Goal: Transaction & Acquisition: Book appointment/travel/reservation

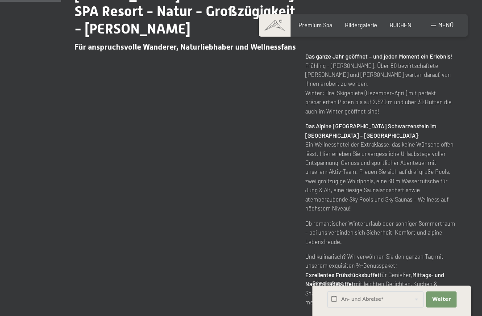
scroll to position [429, 0]
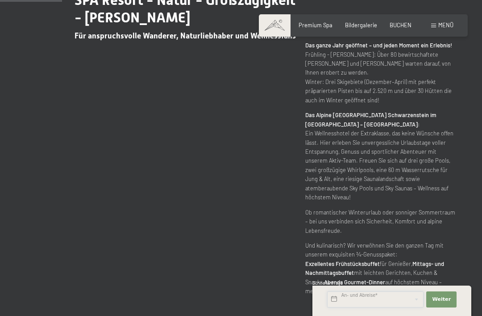
click at [377, 307] on input "text" at bounding box center [375, 299] width 96 height 16
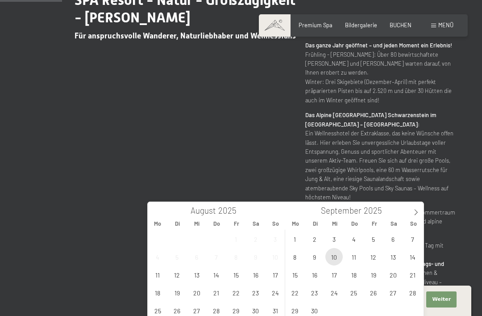
click at [340, 258] on span "10" at bounding box center [333, 256] width 17 height 17
click at [413, 255] on span "14" at bounding box center [412, 256] width 17 height 17
type input "Mi. [DATE] - So. [DATE]"
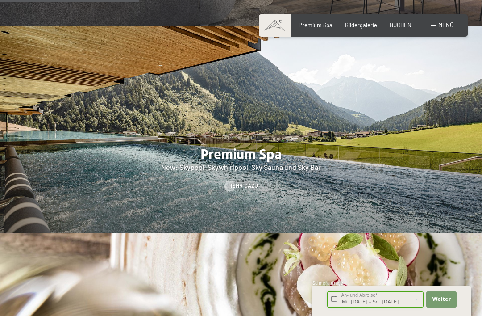
scroll to position [959, 0]
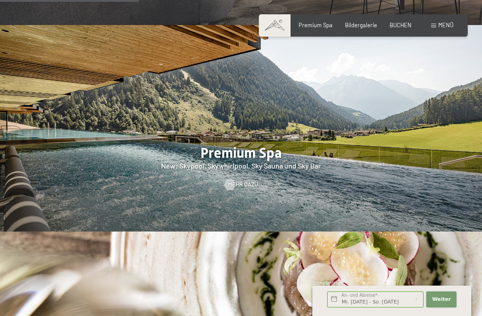
click at [445, 307] on button "Weiter Adressfelder ausblenden" at bounding box center [441, 299] width 30 height 16
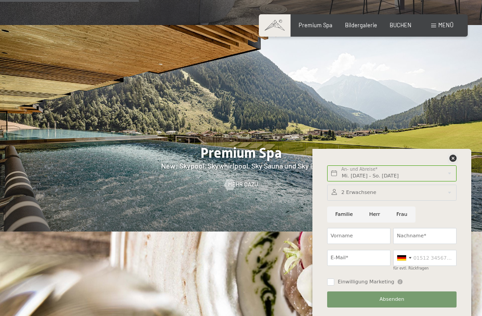
click at [453, 162] on icon at bounding box center [452, 157] width 7 height 7
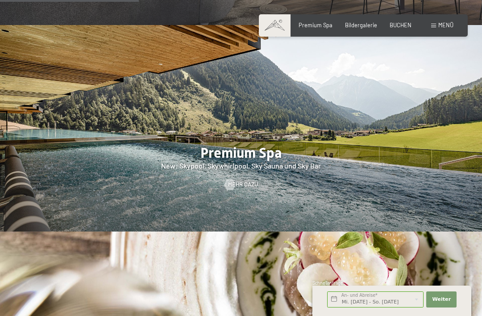
click at [403, 25] on span "BUCHEN" at bounding box center [401, 24] width 22 height 7
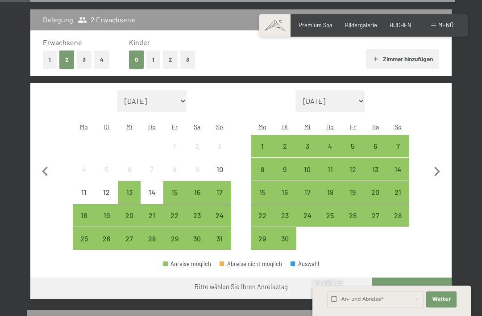
scroll to position [193, 0]
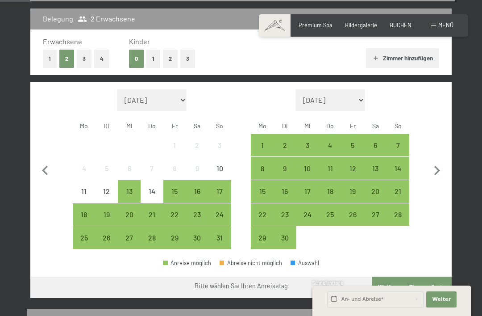
click at [310, 165] on div "10" at bounding box center [307, 175] width 21 height 21
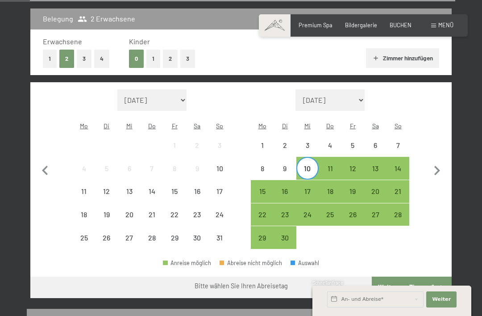
click at [397, 165] on div "14" at bounding box center [397, 175] width 21 height 21
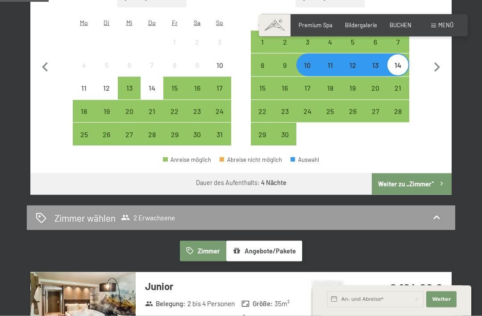
click at [411, 173] on button "Weiter zu „Zimmer“" at bounding box center [412, 183] width 80 height 21
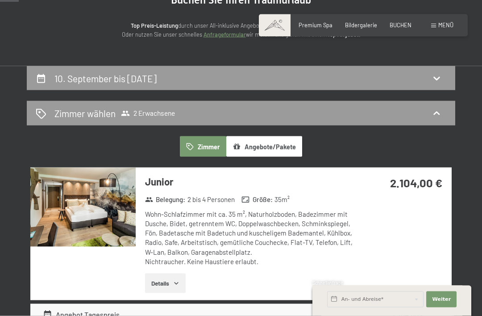
scroll to position [97, 0]
